Goal: Information Seeking & Learning: Learn about a topic

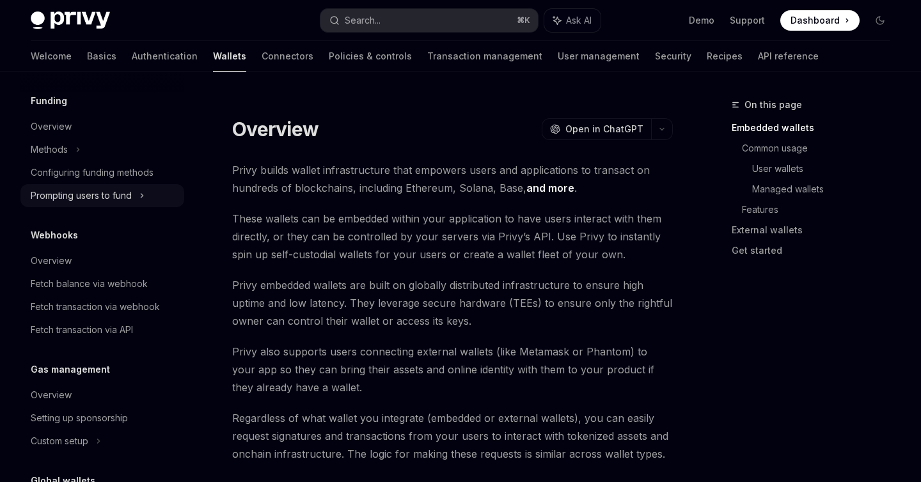
scroll to position [508, 0]
click at [134, 282] on div "Fetch balance via webhook" at bounding box center [89, 285] width 117 height 15
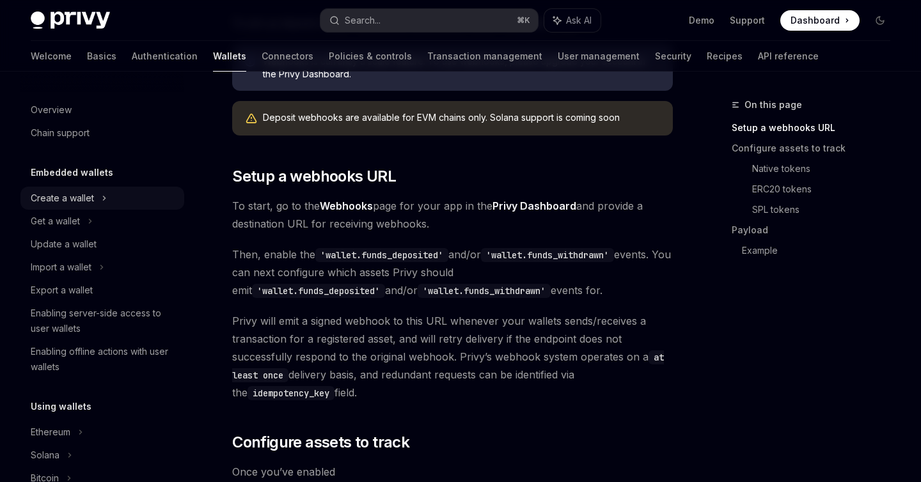
click at [71, 202] on div "Create a wallet" at bounding box center [62, 198] width 63 height 15
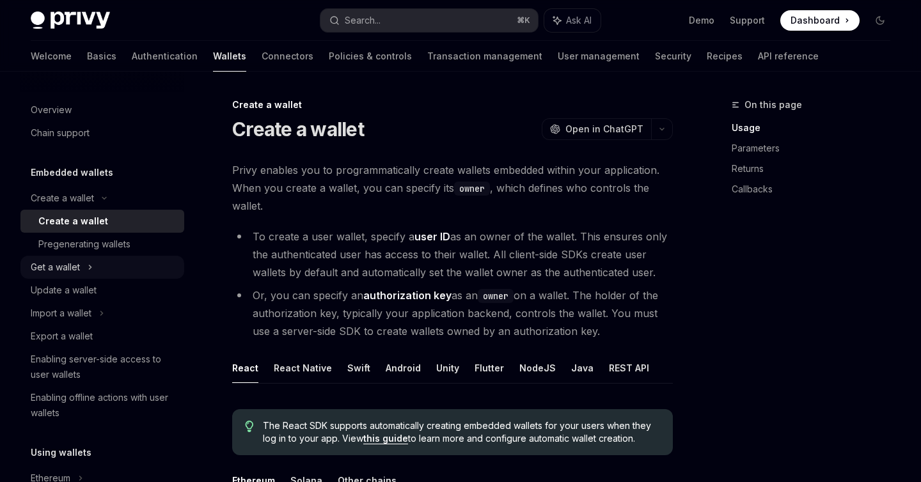
click at [91, 267] on icon at bounding box center [91, 268] width 2 height 4
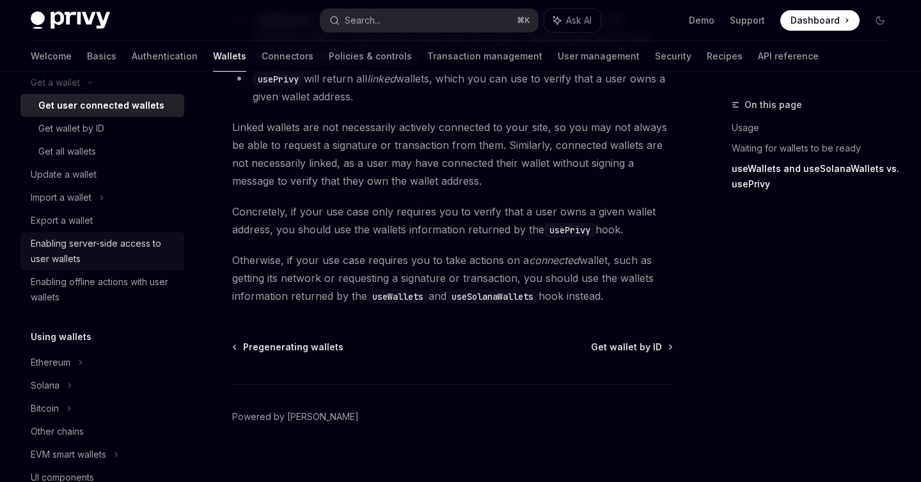
scroll to position [238, 0]
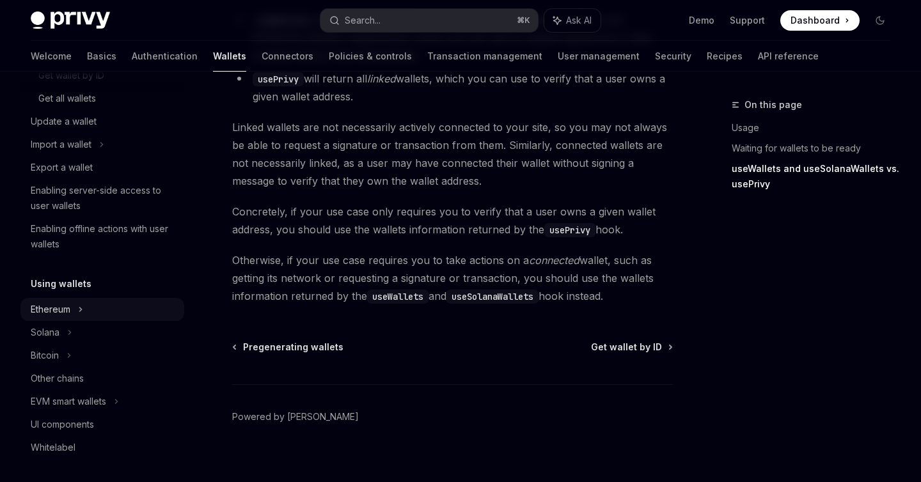
click at [106, 315] on div "Ethereum" at bounding box center [102, 309] width 164 height 23
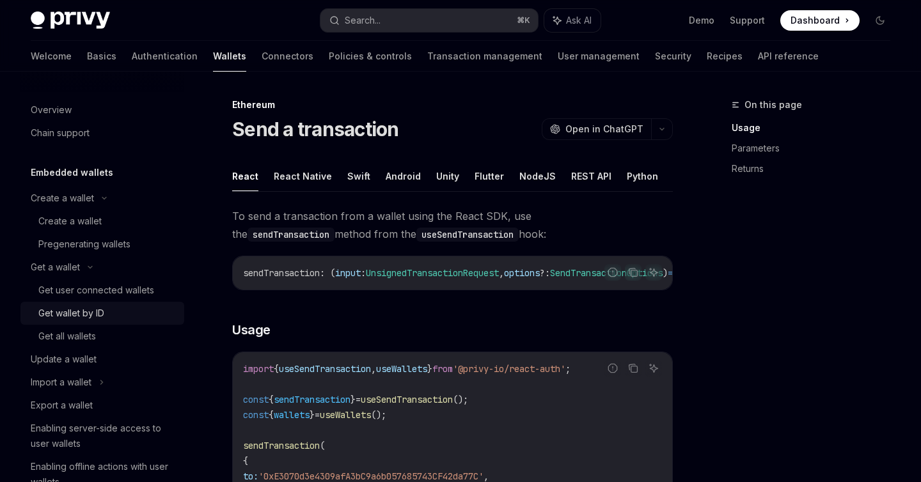
click at [111, 319] on div "Get wallet by ID" at bounding box center [107, 313] width 138 height 15
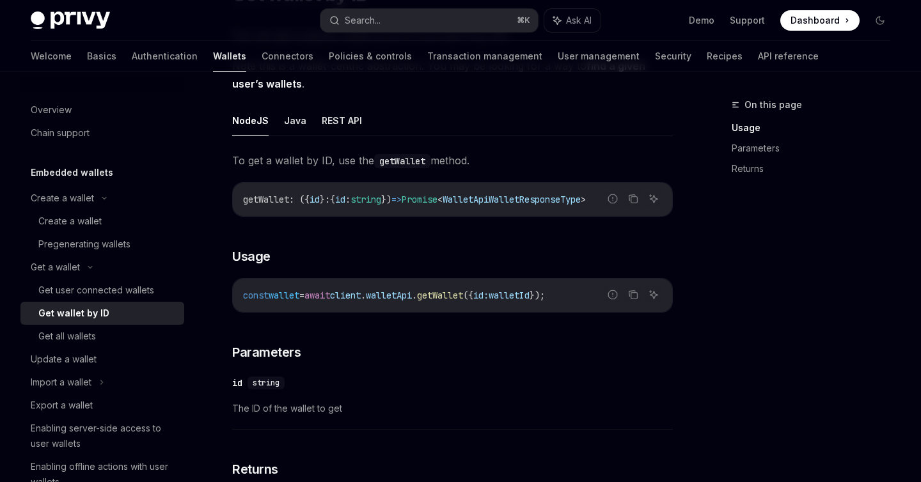
scroll to position [136, 0]
click at [334, 126] on button "REST API" at bounding box center [342, 119] width 40 height 30
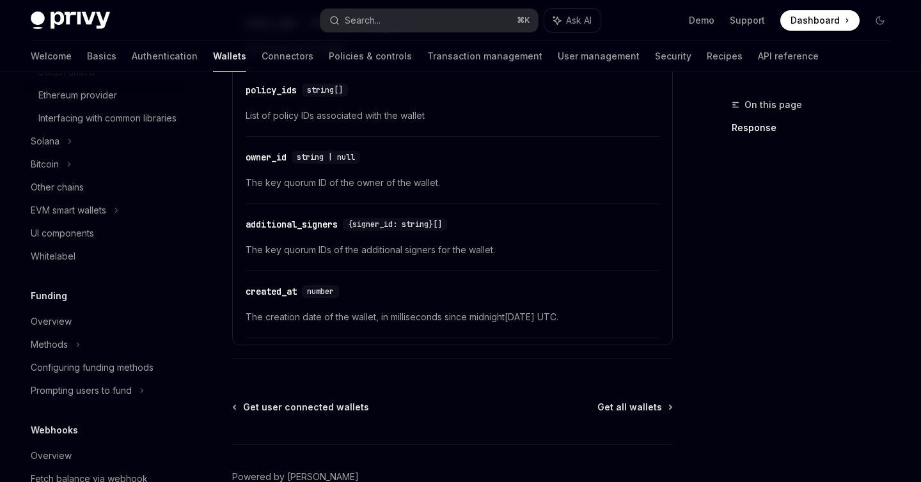
scroll to position [734, 0]
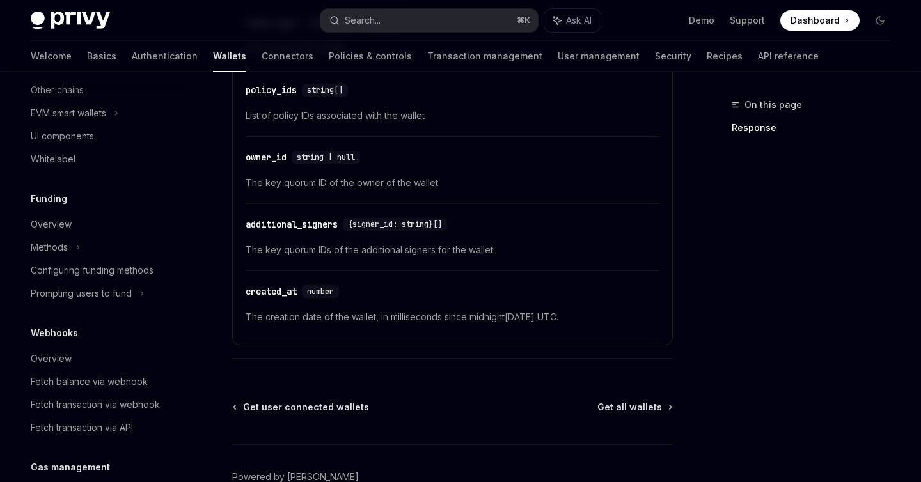
click at [121, 232] on div "Overview" at bounding box center [104, 224] width 146 height 15
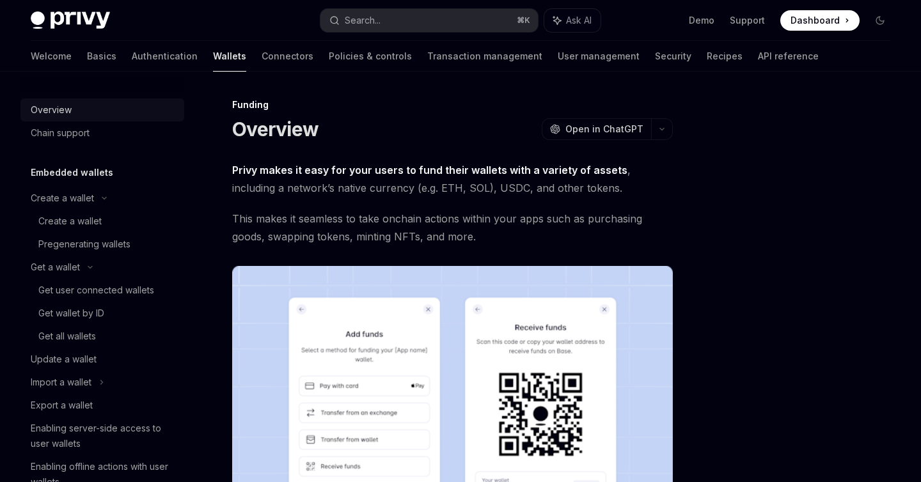
click at [66, 112] on div "Overview" at bounding box center [51, 109] width 41 height 15
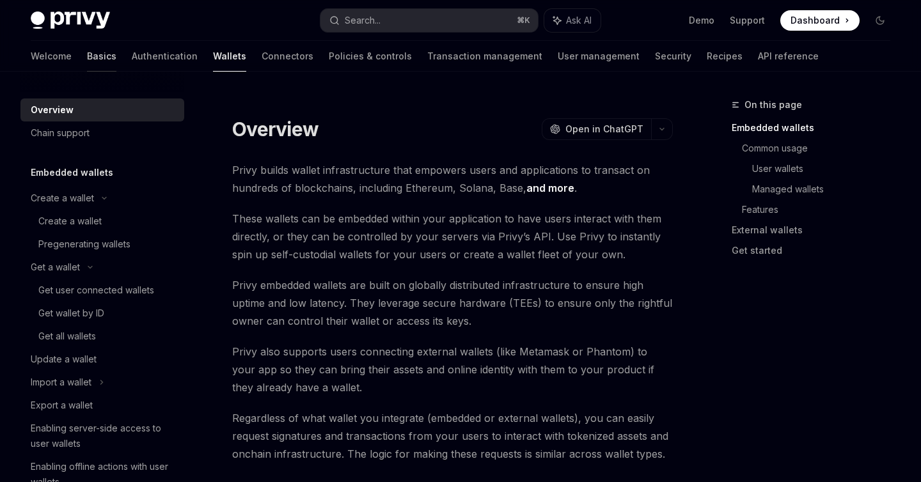
click at [87, 56] on link "Basics" at bounding box center [101, 56] width 29 height 31
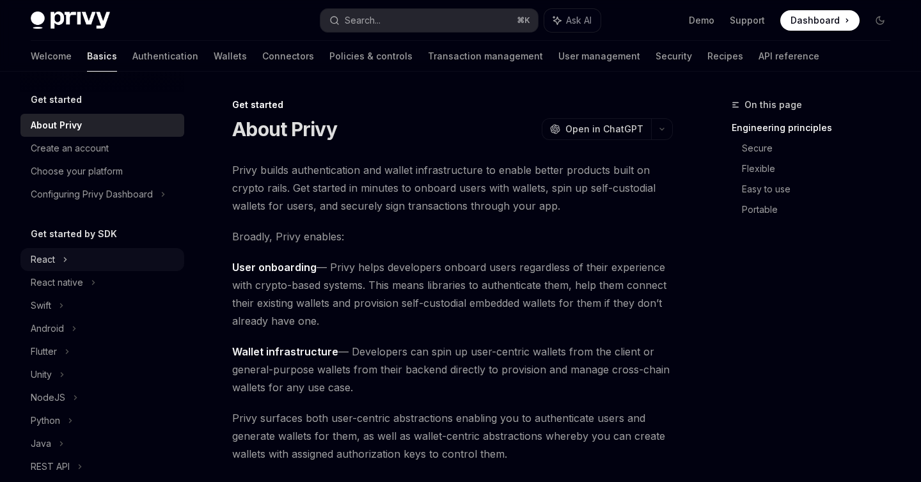
click at [97, 268] on div "React" at bounding box center [102, 259] width 164 height 23
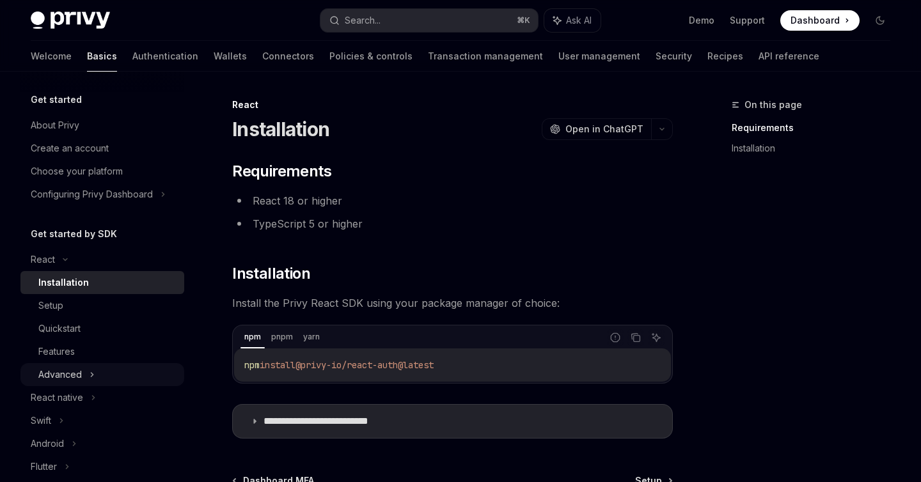
click at [111, 378] on div "Advanced" at bounding box center [102, 374] width 164 height 23
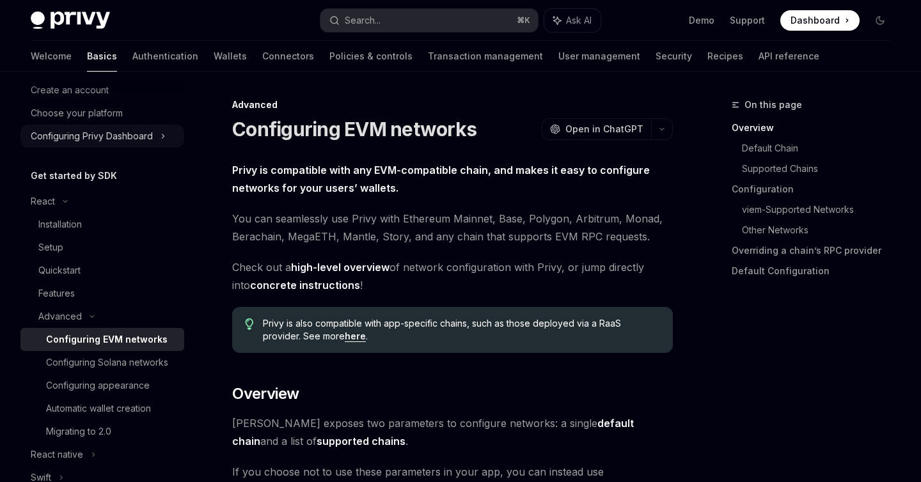
scroll to position [107, 0]
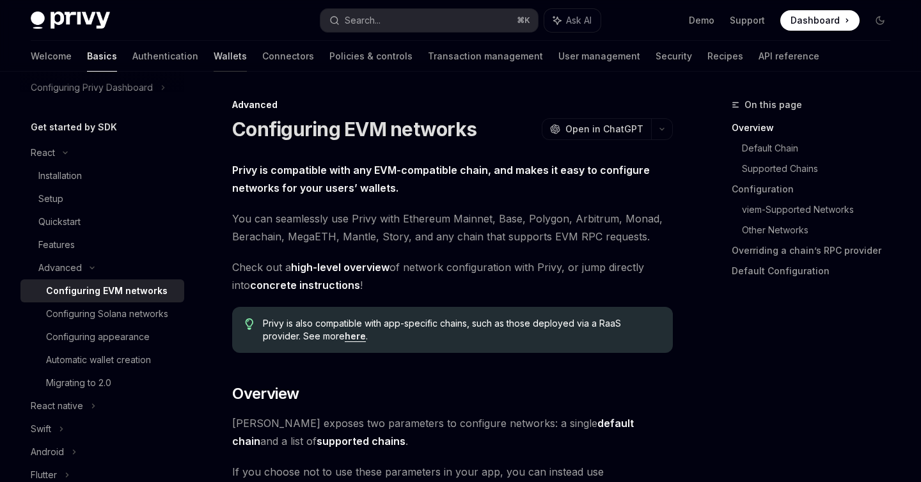
click at [214, 52] on link "Wallets" at bounding box center [230, 56] width 33 height 31
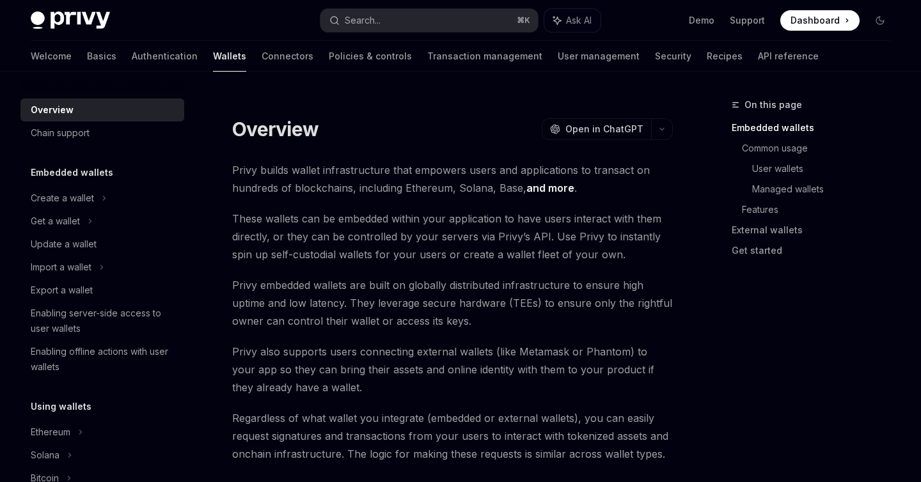
click at [116, 115] on div "Overview" at bounding box center [104, 109] width 146 height 15
type textarea "*"
